Goal: Find specific page/section

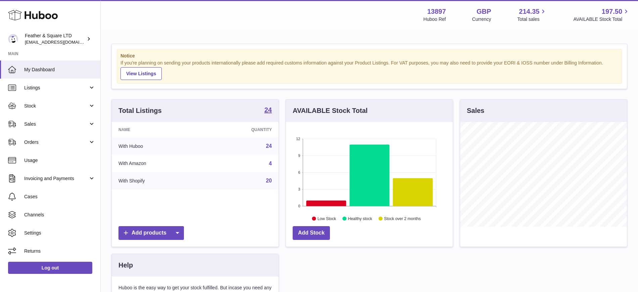
scroll to position [105, 167]
click at [65, 126] on span "Sales" at bounding box center [56, 124] width 64 height 6
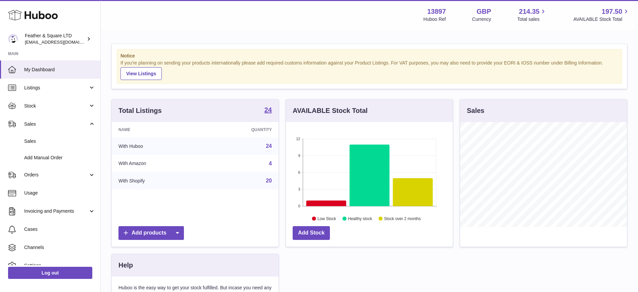
click at [68, 141] on span "Sales" at bounding box center [59, 141] width 71 height 6
